Goal: Task Accomplishment & Management: Manage account settings

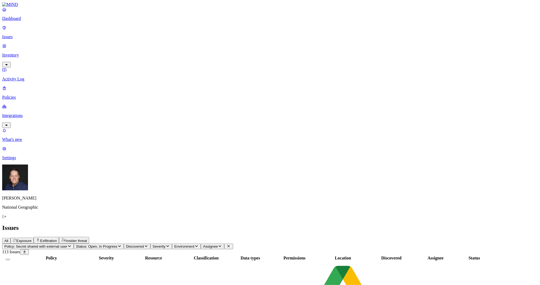
drag, startPoint x: 382, startPoint y: 5, endPoint x: 379, endPoint y: 8, distance: 3.9
click at [57, 239] on span "Exfiltration" at bounding box center [48, 241] width 17 height 4
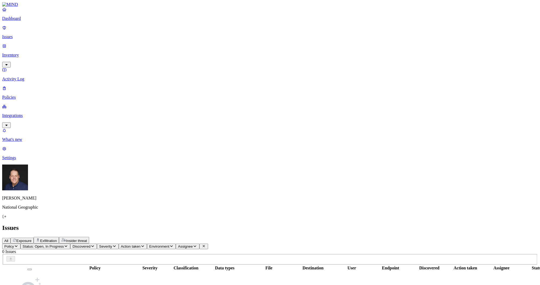
click at [25, 53] on p "Inventory" at bounding box center [270, 55] width 536 height 5
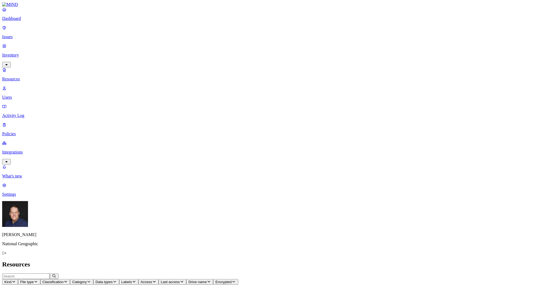
click at [152, 280] on span "Access" at bounding box center [147, 282] width 12 height 4
click at [264, 108] on button "button" at bounding box center [266, 109] width 4 height 2
click at [282, 261] on header "Resources" at bounding box center [270, 264] width 536 height 7
click at [68, 280] on icon "button" at bounding box center [66, 281] width 4 height 3
click at [161, 30] on button "button" at bounding box center [163, 31] width 4 height 2
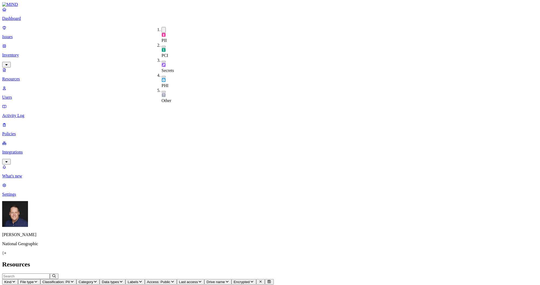
click at [161, 46] on button "button" at bounding box center [163, 47] width 4 height 2
click at [161, 61] on button "button" at bounding box center [163, 62] width 4 height 2
click at [161, 43] on div "PCI" at bounding box center [161, 50] width 0 height 15
click at [161, 61] on button "button" at bounding box center [163, 62] width 4 height 2
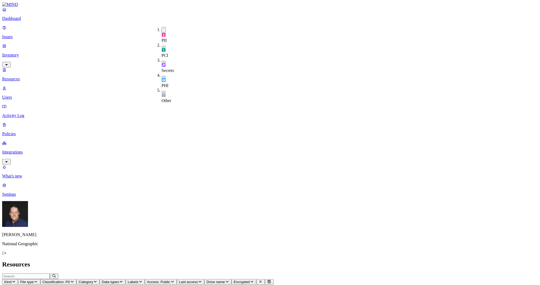
click at [161, 46] on button "button" at bounding box center [163, 47] width 4 height 2
click at [161, 43] on div "PCI" at bounding box center [161, 50] width 0 height 15
click at [231, 261] on h2 "Resources" at bounding box center [270, 264] width 536 height 7
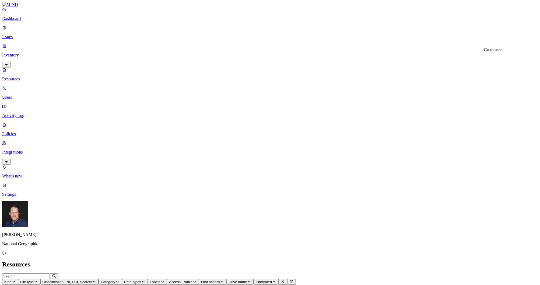
scroll to position [54, 0]
click at [96, 280] on icon "button" at bounding box center [94, 281] width 4 height 3
click at [161, 29] on button "button" at bounding box center [163, 30] width 4 height 6
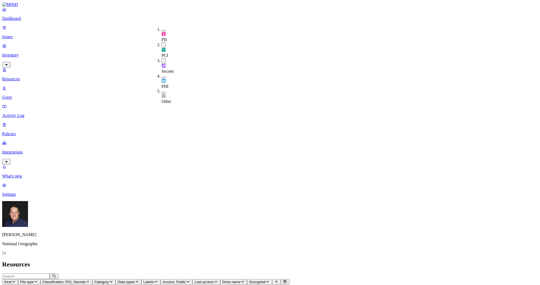
click at [143, 261] on h2 "Resources" at bounding box center [270, 264] width 536 height 7
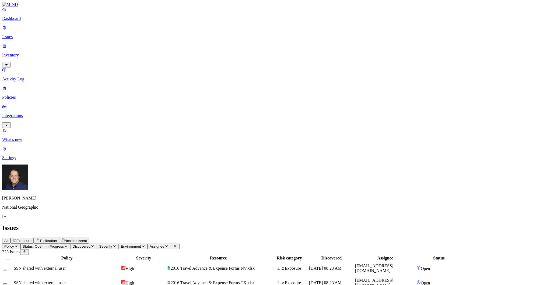
click at [31, 239] on span "Exposure" at bounding box center [23, 241] width 15 height 4
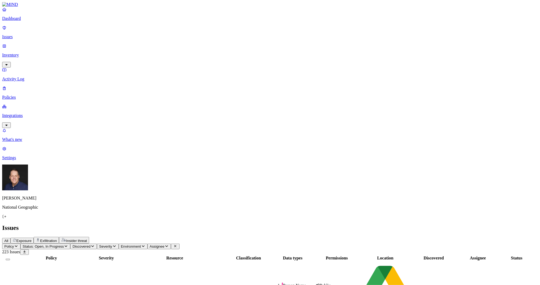
click at [17, 246] on icon "button" at bounding box center [16, 247] width 3 height 2
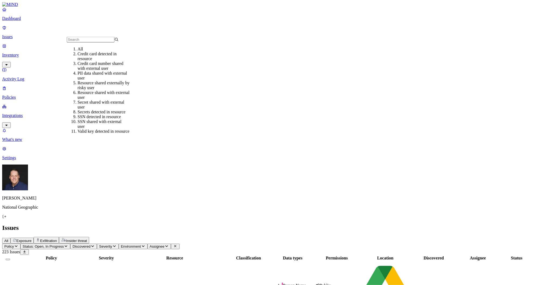
click at [18, 245] on icon "button" at bounding box center [16, 246] width 4 height 3
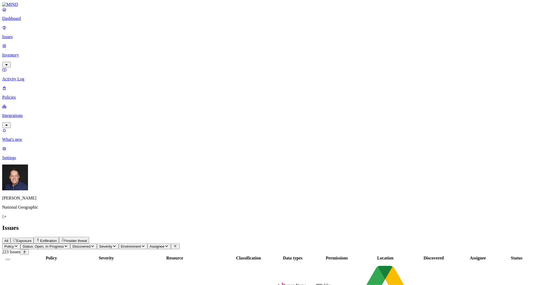
click at [112, 245] on span "Severity" at bounding box center [105, 247] width 13 height 4
click at [171, 244] on button "Assignee" at bounding box center [159, 247] width 23 height 6
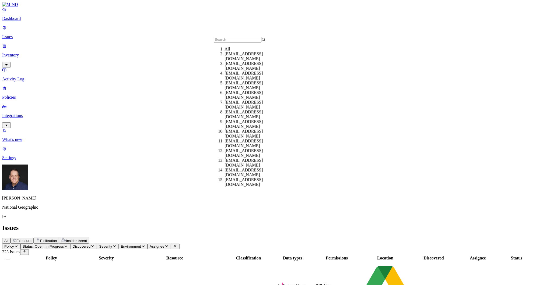
click at [148, 244] on button "Environment" at bounding box center [133, 247] width 29 height 6
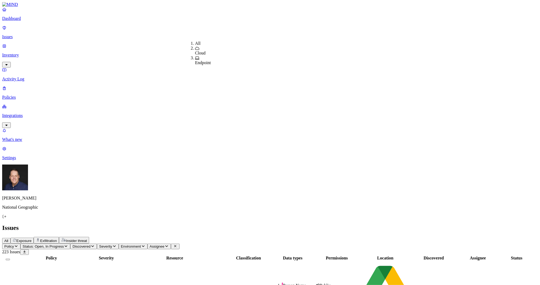
click at [112, 245] on span "Severity" at bounding box center [105, 247] width 13 height 4
click at [90, 245] on span "Discovered" at bounding box center [81, 247] width 18 height 4
click at [31, 239] on span "Exposure" at bounding box center [23, 241] width 15 height 4
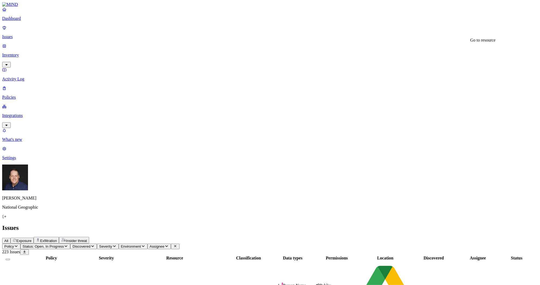
drag, startPoint x: 488, startPoint y: 21, endPoint x: 402, endPoint y: 17, distance: 86.5
copy h3 "GAC 214R Annuity Payment Report 2019.xlsx"
